Goal: Check status: Check status

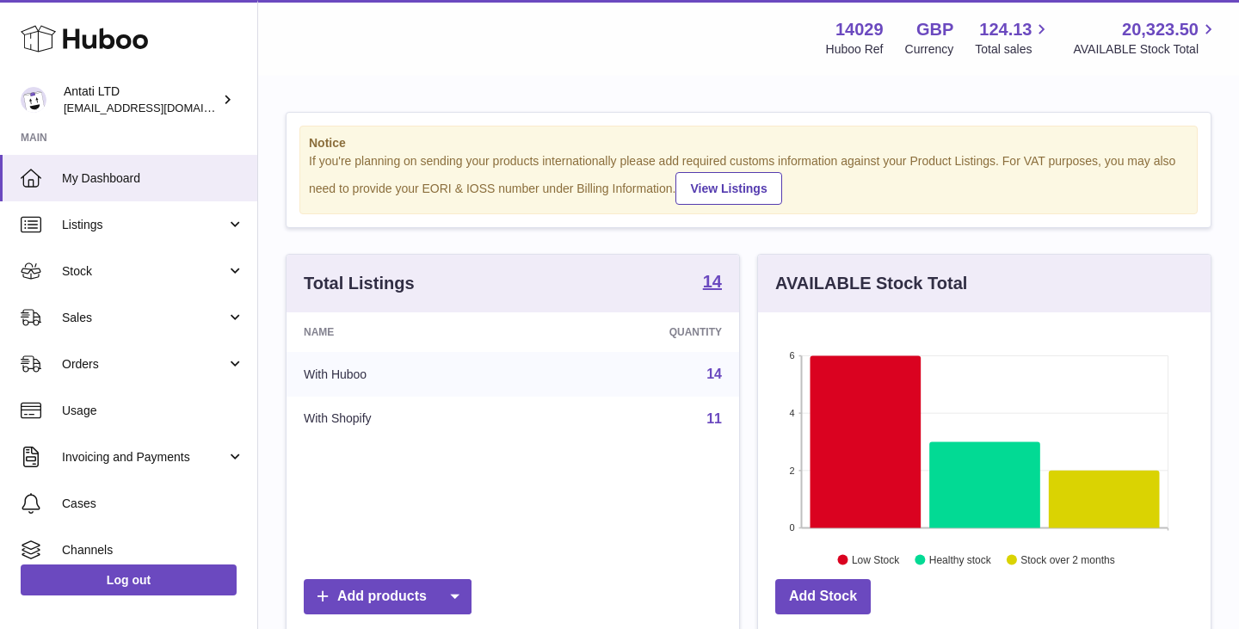
scroll to position [268, 453]
click at [857, 424] on icon at bounding box center [866, 441] width 111 height 172
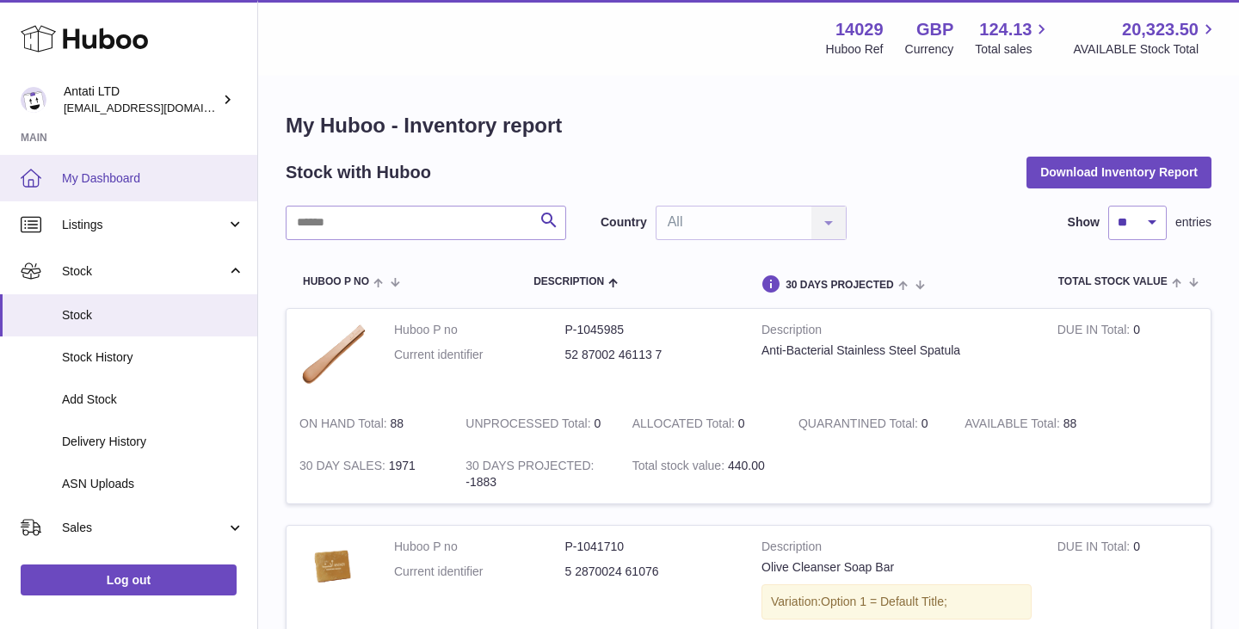
click at [132, 171] on span "My Dashboard" at bounding box center [153, 178] width 182 height 16
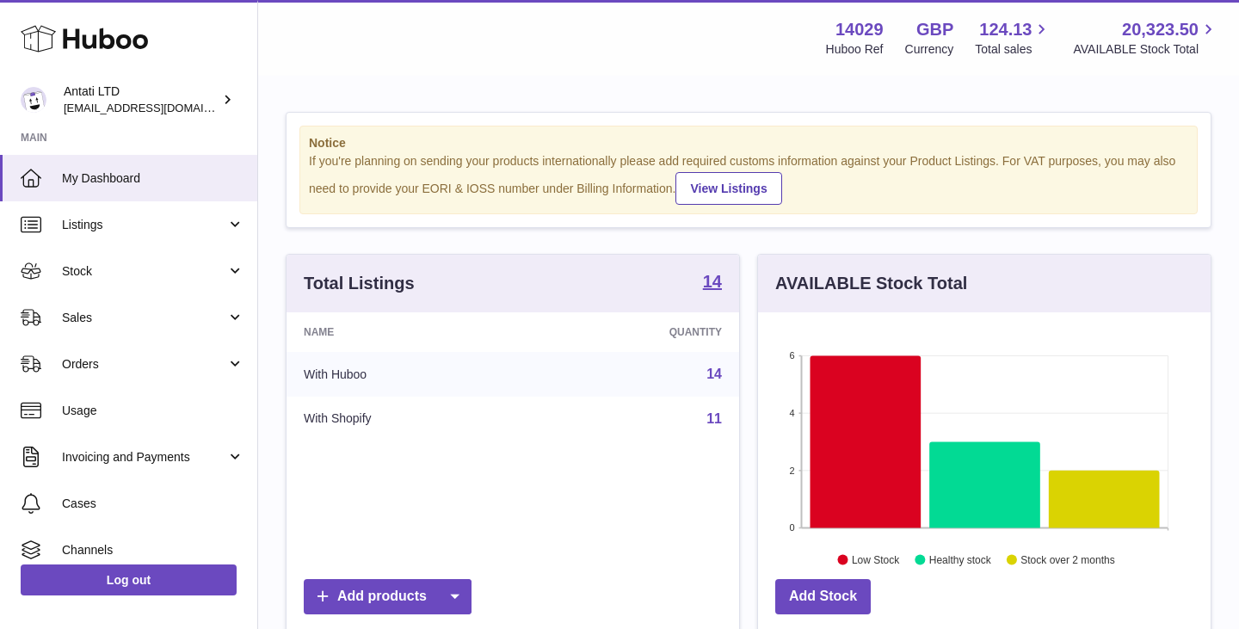
scroll to position [268, 453]
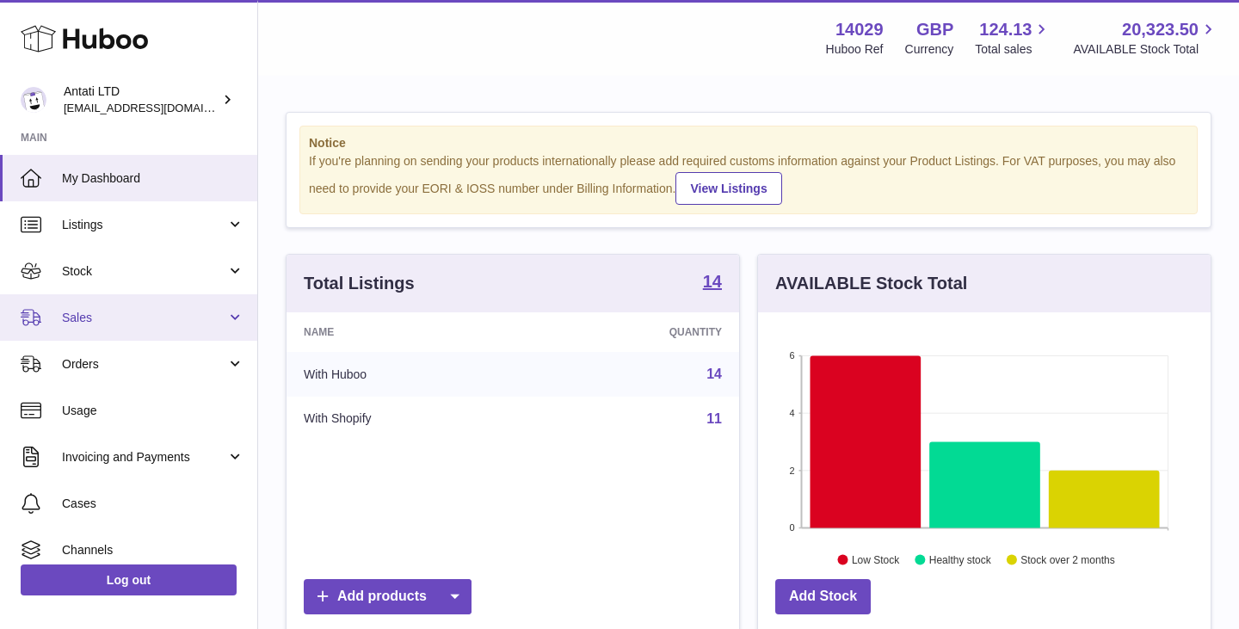
click at [139, 321] on span "Sales" at bounding box center [144, 318] width 164 height 16
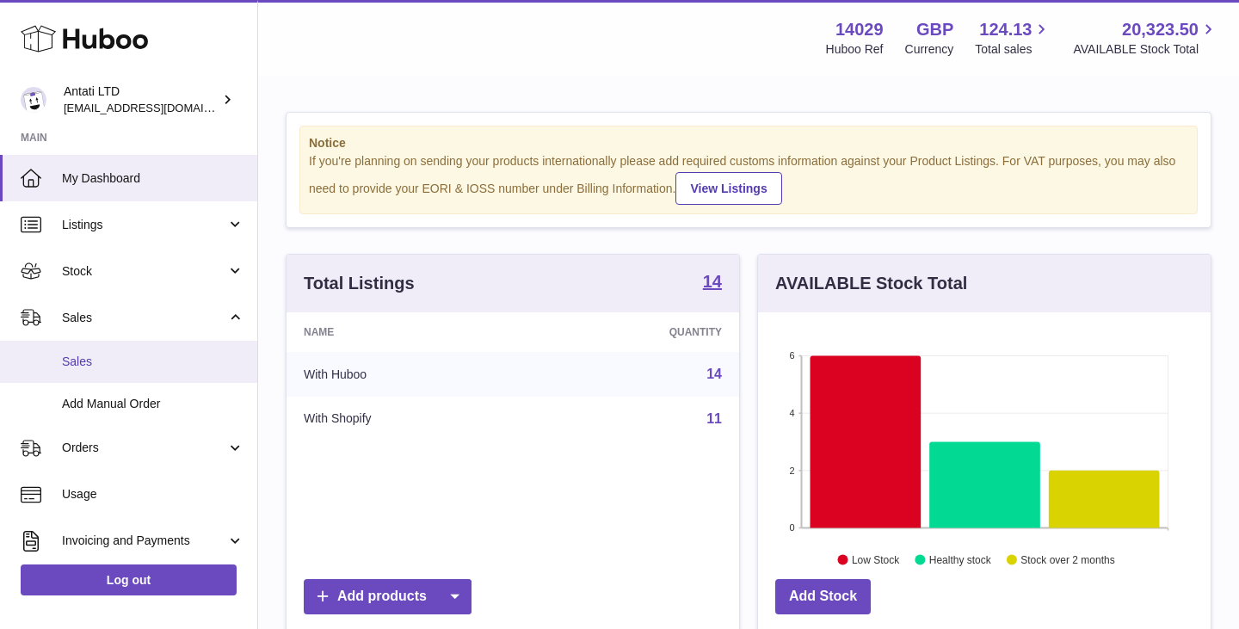
click at [75, 364] on span "Sales" at bounding box center [153, 362] width 182 height 16
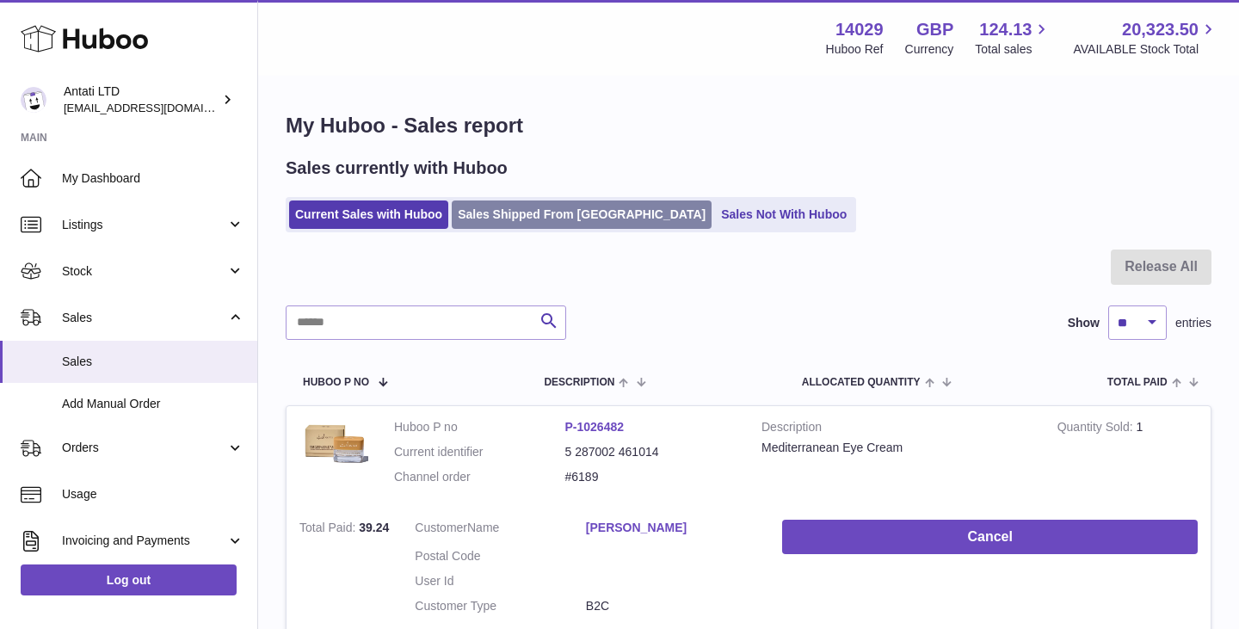
click at [532, 221] on link "Sales Shipped From Huboo" at bounding box center [582, 214] width 260 height 28
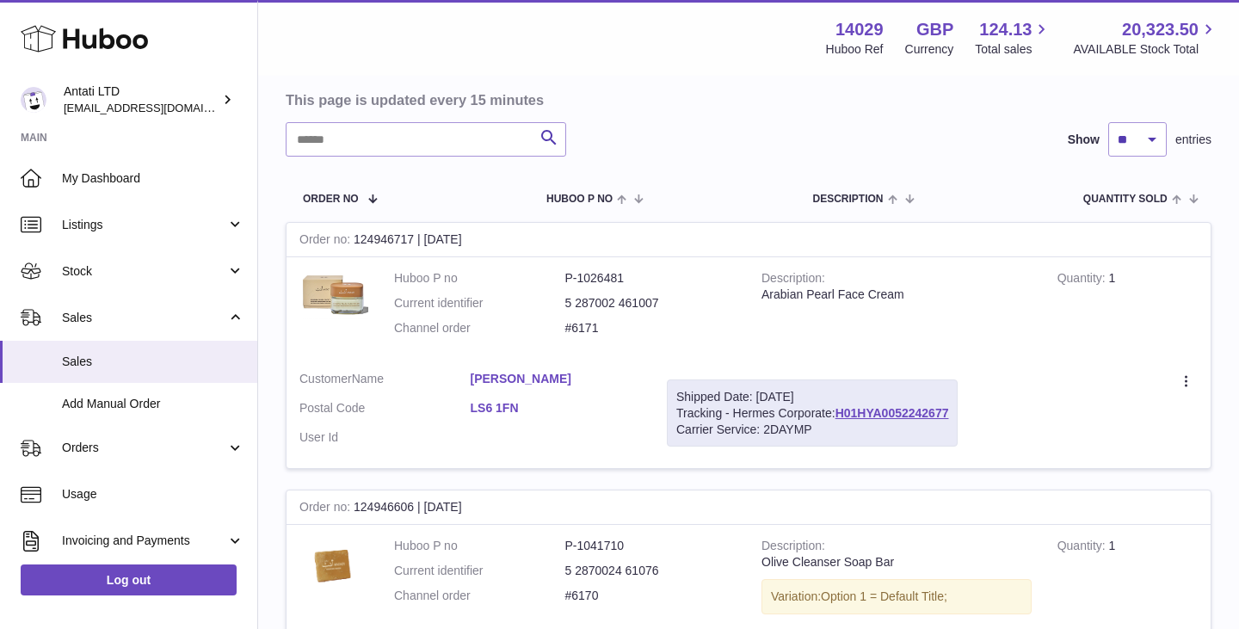
scroll to position [161, 0]
click at [439, 145] on input "text" at bounding box center [426, 137] width 280 height 34
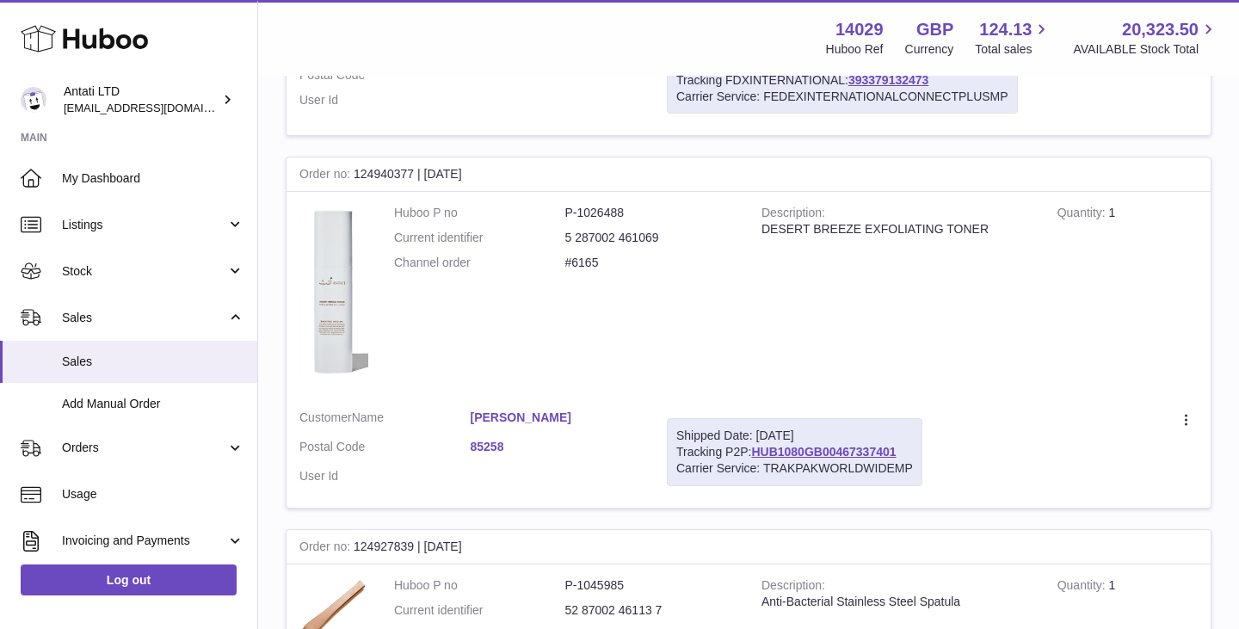
scroll to position [601, 0]
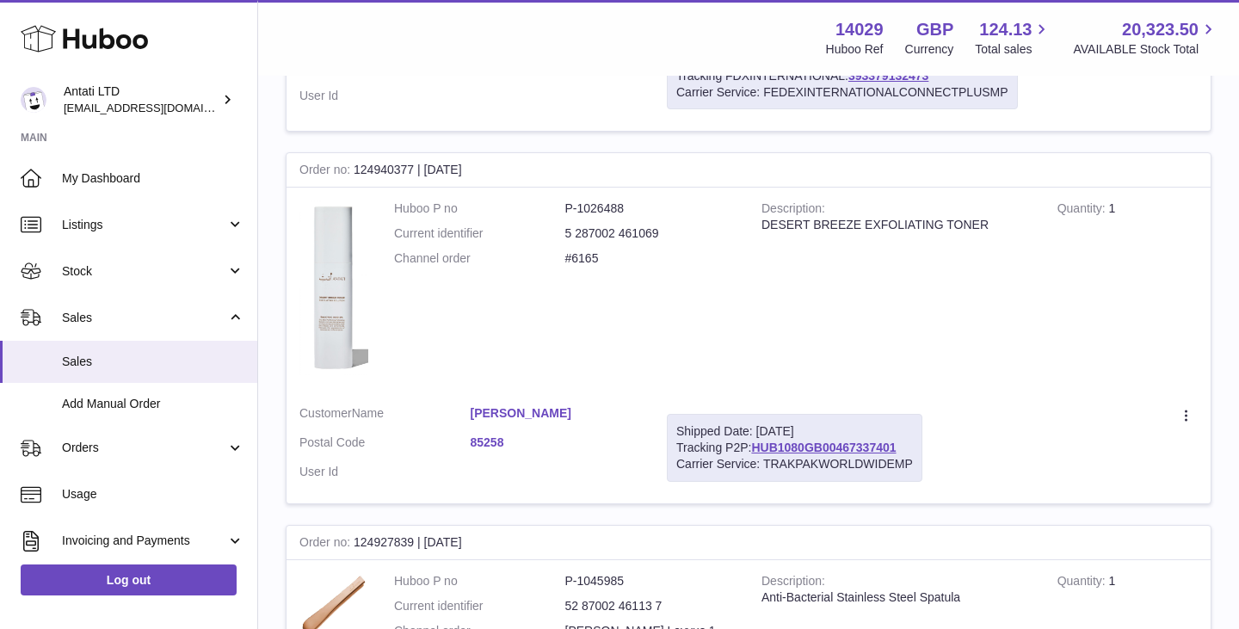
click at [799, 454] on div "Shipped Date: 19th Sep 2025 Tracking P2P: HUB1080GB00467337401 Carrier Service:…" at bounding box center [795, 448] width 256 height 68
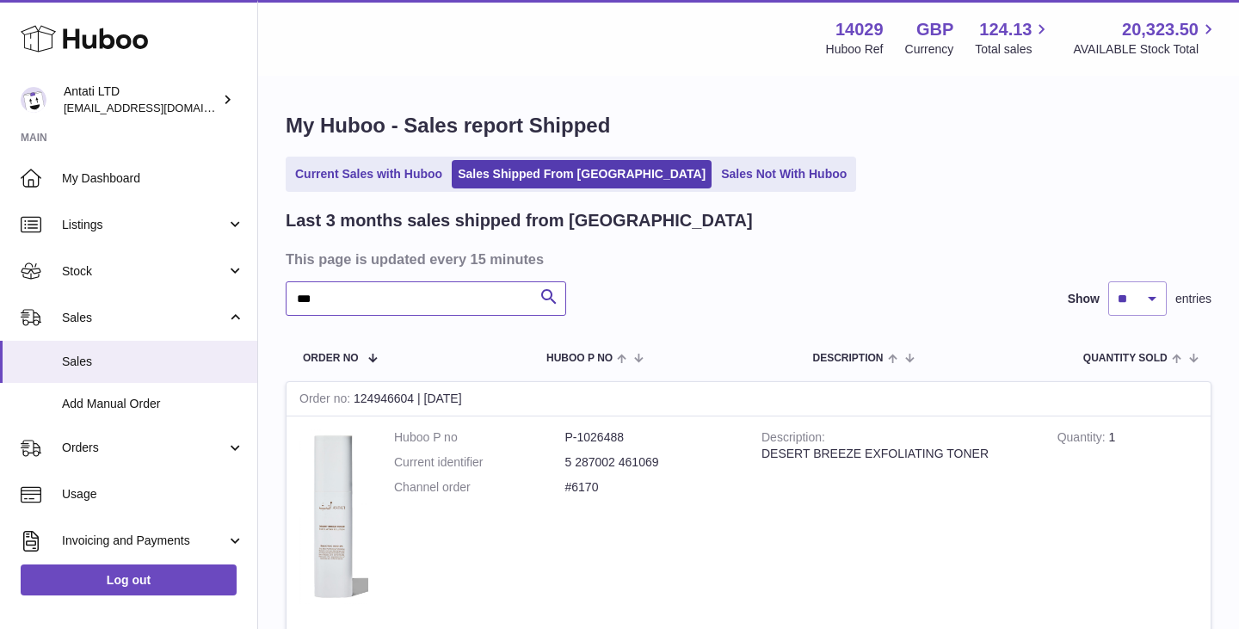
click at [415, 304] on input "***" at bounding box center [426, 298] width 280 height 34
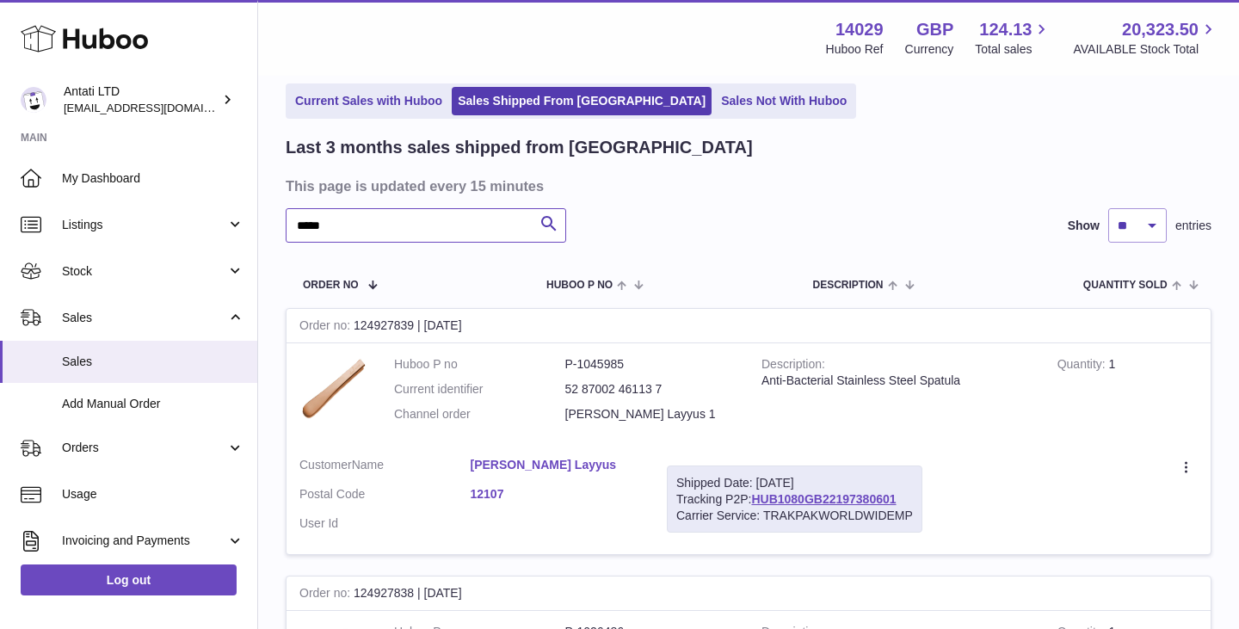
scroll to position [74, 0]
type input "*****"
click at [793, 495] on link "HUB1080GB22197380601" at bounding box center [823, 498] width 145 height 14
